Goal: Transaction & Acquisition: Purchase product/service

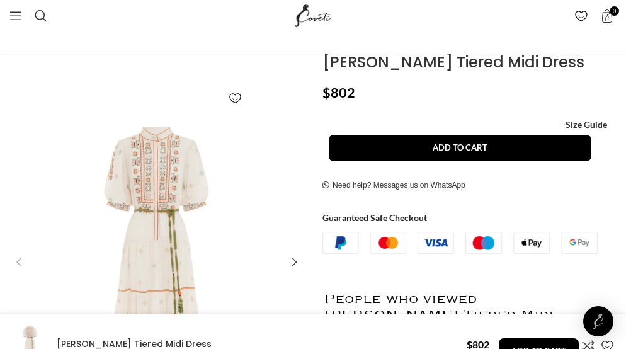
scroll to position [180, 0]
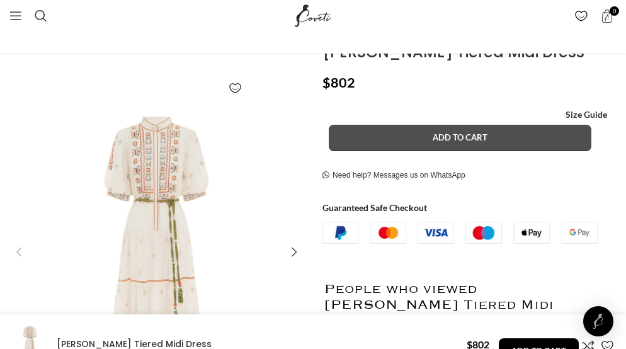
click at [474, 129] on button "Add to cart" at bounding box center [460, 138] width 262 height 26
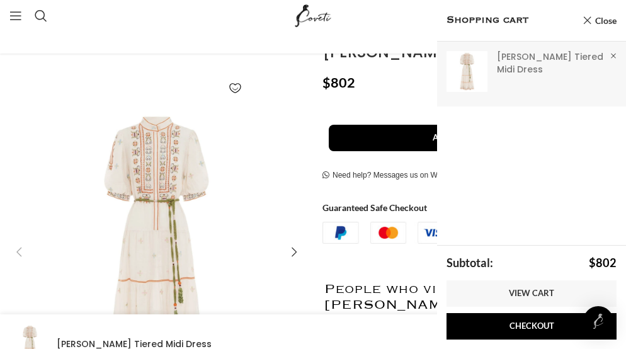
scroll to position [0, 1159]
click at [604, 18] on link "Close" at bounding box center [599, 21] width 34 height 16
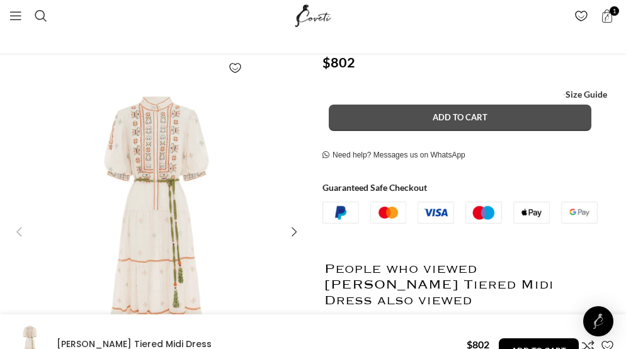
scroll to position [195, 0]
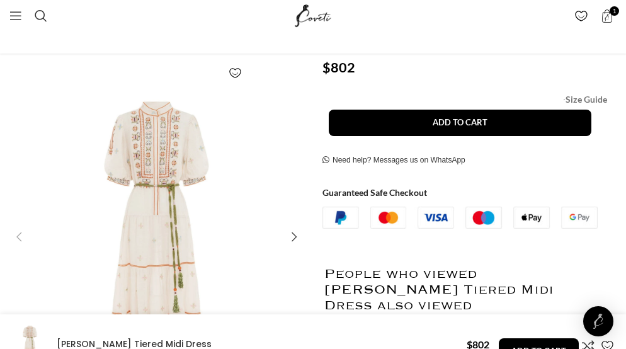
click at [592, 99] on span "Size Guide" at bounding box center [586, 99] width 42 height 0
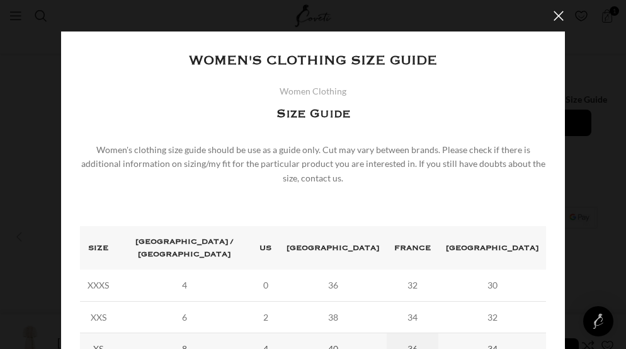
scroll to position [0, 1546]
click at [558, 12] on button "×" at bounding box center [558, 15] width 31 height 31
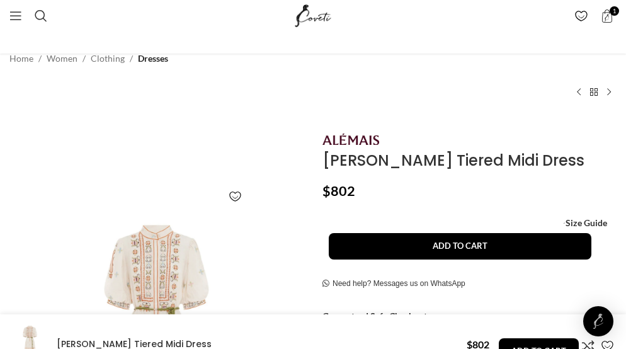
scroll to position [0, 0]
